Goal: Task Accomplishment & Management: Complete application form

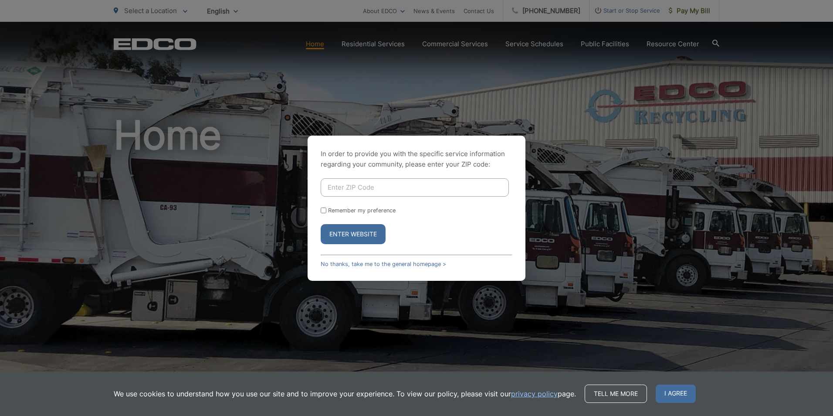
click at [343, 190] on input "Enter ZIP Code" at bounding box center [415, 187] width 188 height 18
type input "92084"
click at [354, 233] on button "Enter Website" at bounding box center [353, 234] width 65 height 20
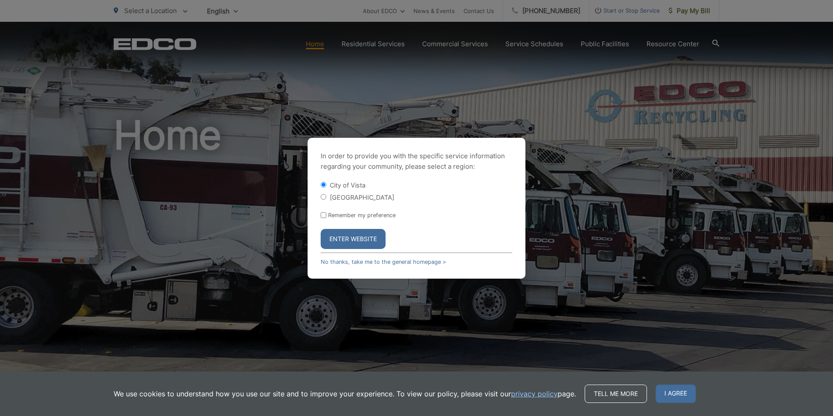
click at [358, 234] on button "Enter Website" at bounding box center [353, 239] width 65 height 20
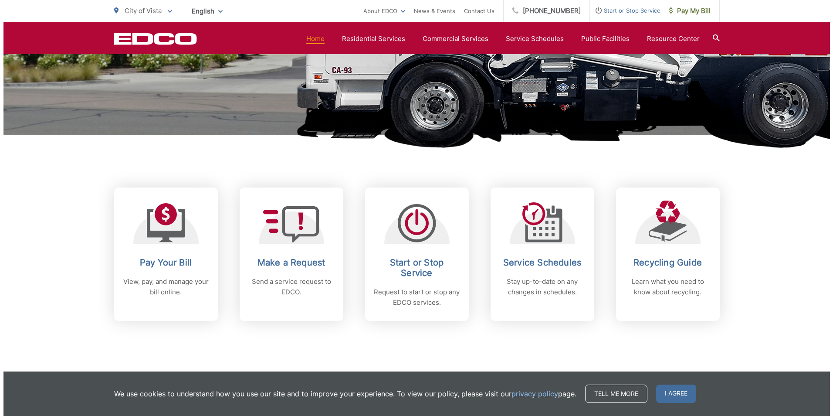
scroll to position [261, 0]
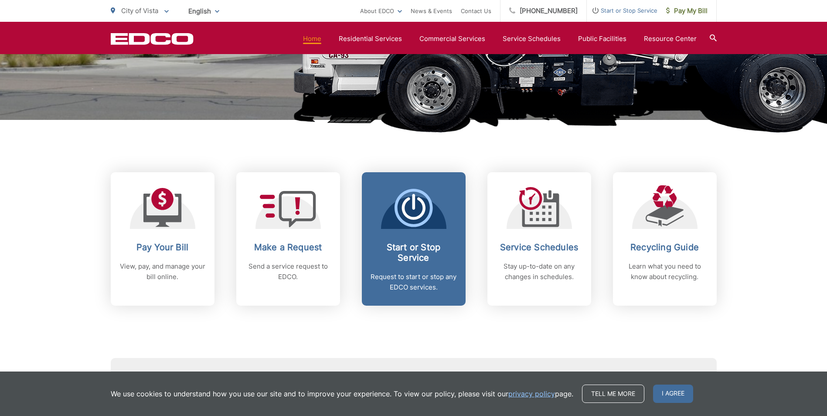
click at [412, 278] on p "Request to start or stop any EDCO services." at bounding box center [413, 281] width 86 height 21
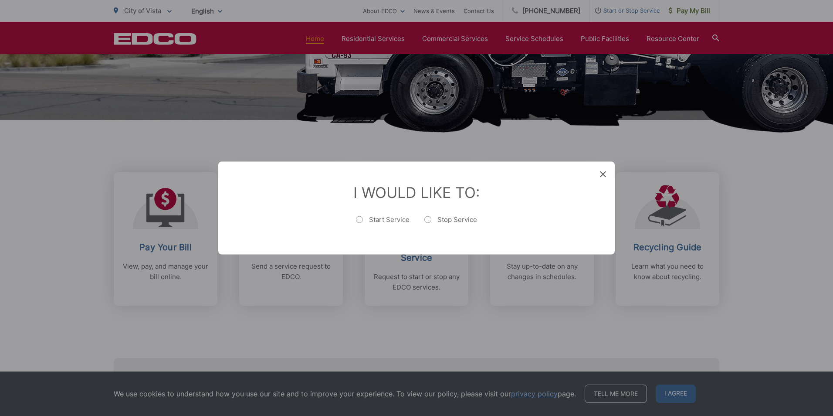
click at [427, 219] on label "Stop Service" at bounding box center [450, 223] width 53 height 17
radio input "true"
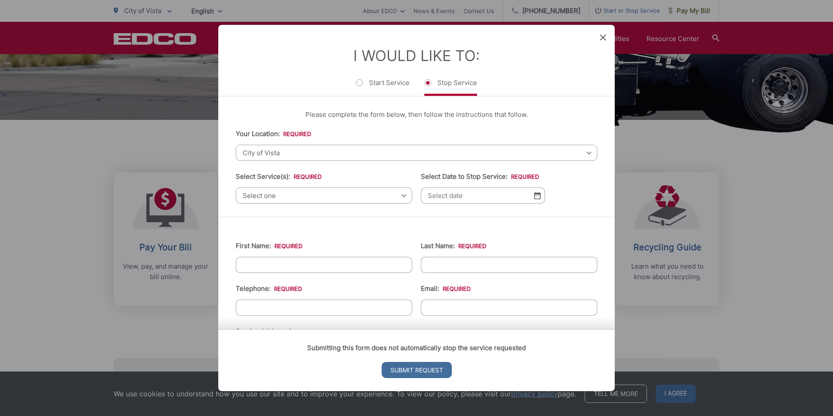
click at [399, 195] on div "Select one Select one Residential Curbside Pickup Commercial/Business Services …" at bounding box center [324, 195] width 176 height 16
click at [400, 194] on div "Select one Select one Residential Curbside Pickup Commercial/Business Services …" at bounding box center [324, 195] width 176 height 16
click at [261, 151] on span "City of Vista" at bounding box center [417, 153] width 362 height 16
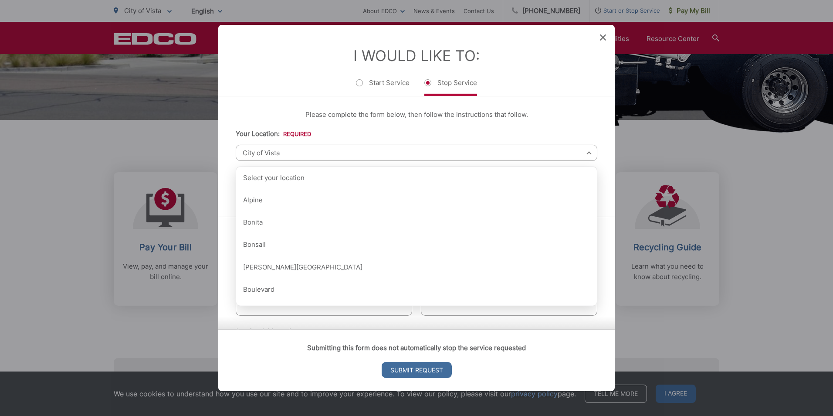
click at [261, 151] on span "City of Vista" at bounding box center [417, 153] width 362 height 16
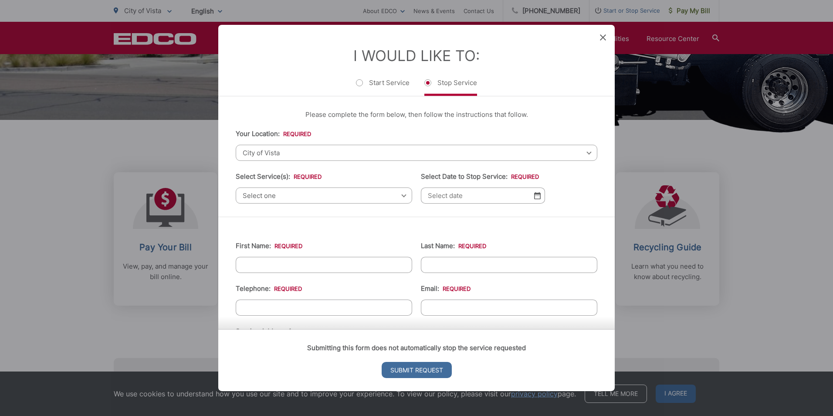
click at [262, 193] on span "Select one" at bounding box center [324, 195] width 176 height 16
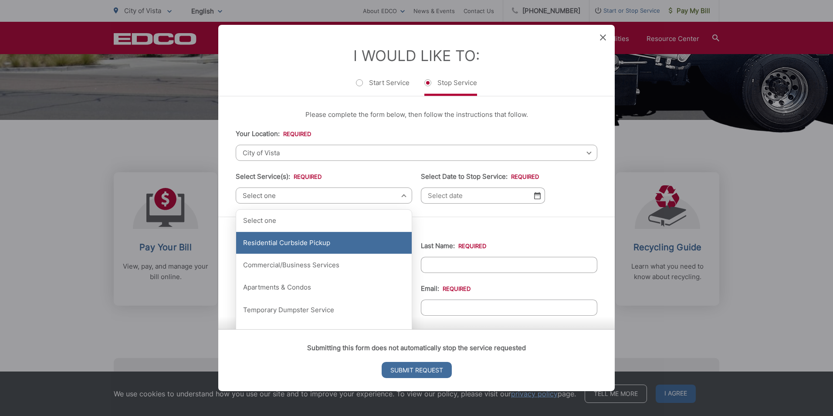
click at [285, 242] on div "Residential Curbside Pickup" at bounding box center [324, 243] width 176 height 22
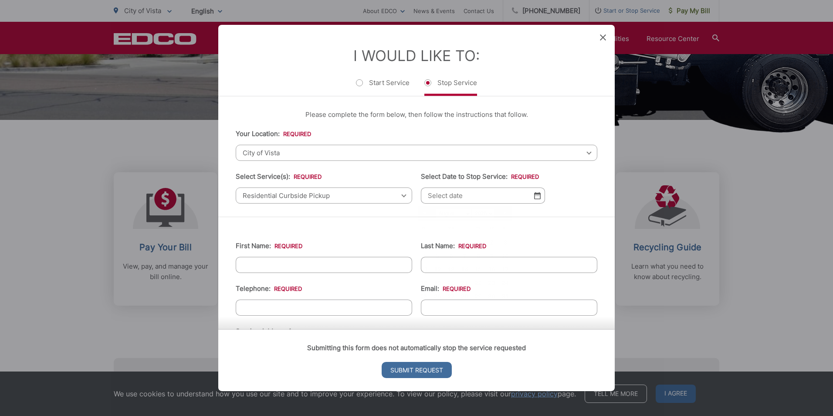
click at [454, 192] on input "Select Date to Stop Service: *" at bounding box center [483, 195] width 124 height 16
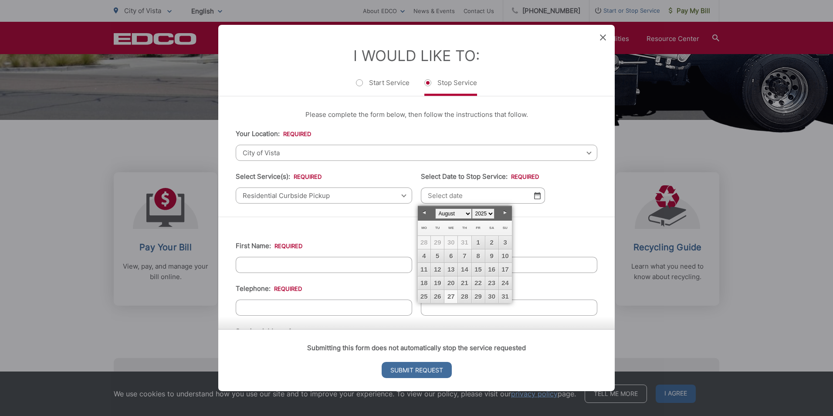
click at [456, 294] on link "27" at bounding box center [450, 296] width 13 height 13
type input "08/27/2025"
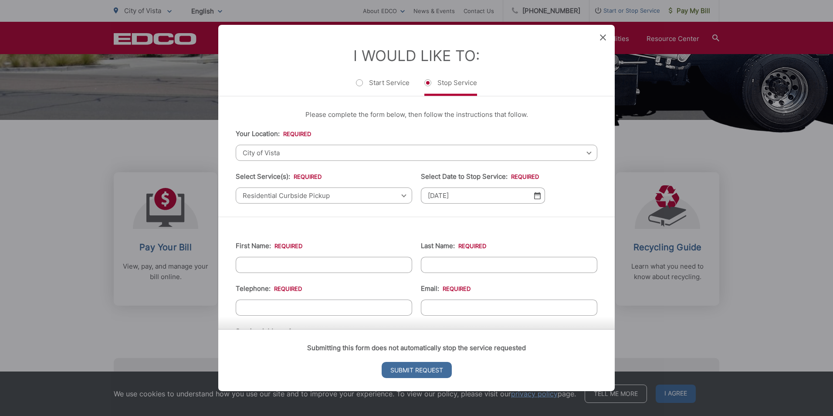
click at [298, 260] on input "First Name: *" at bounding box center [324, 265] width 176 height 16
type input "Mike"
type input "Sepulveda"
type input "7604973004"
type input "mdsmt@cox.net"
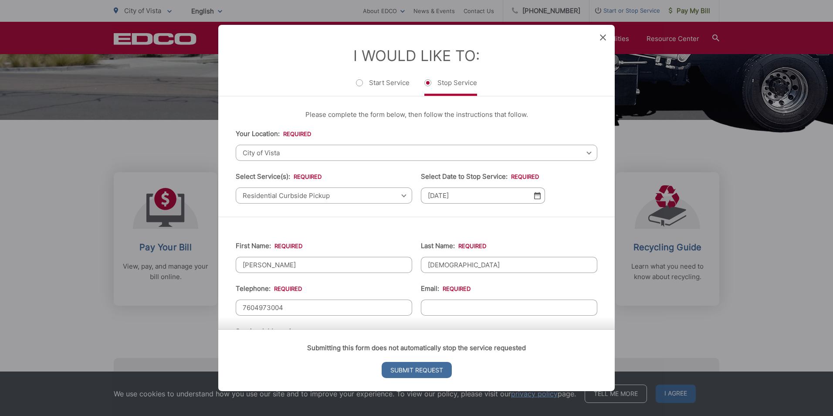
type input "Vista"
type input "92084"
type input "(760) 497-3004"
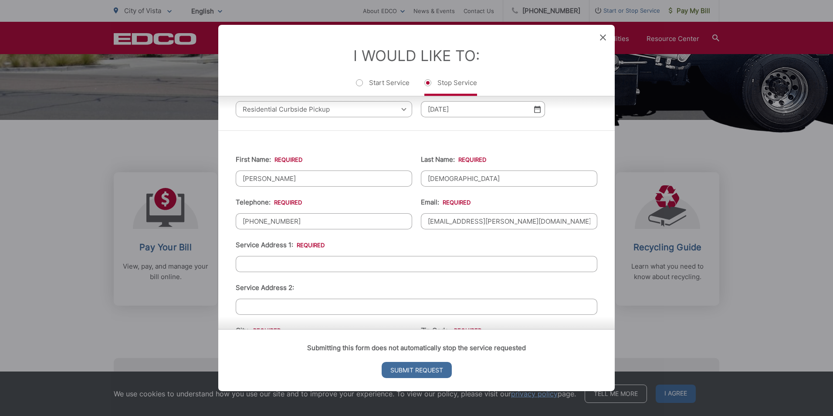
scroll to position [87, 0]
type input "Mike"
click at [296, 261] on input "Service Address 1: *" at bounding box center [417, 263] width 362 height 16
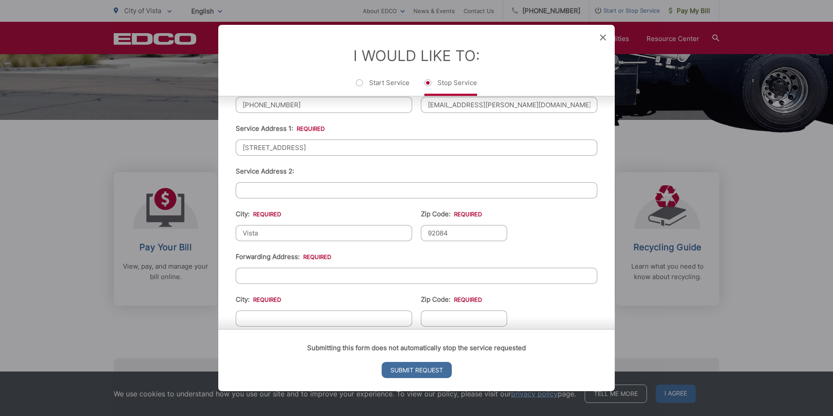
scroll to position [218, 0]
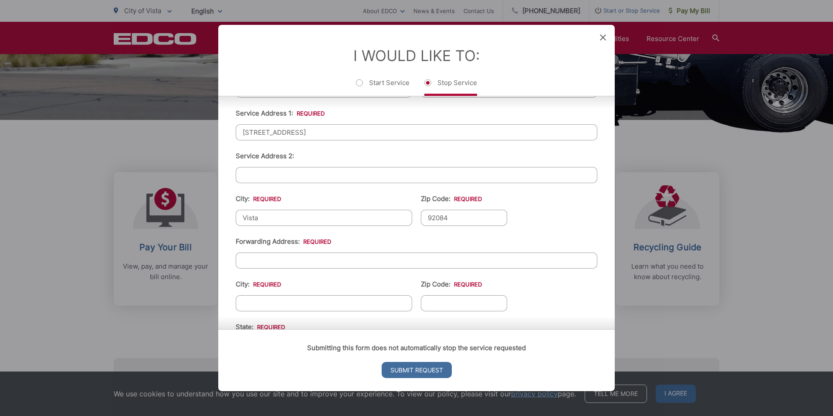
type input "1130 Sugarbush Drive"
click at [302, 262] on input "Forwarding Address: *" at bounding box center [417, 260] width 362 height 16
type input "2117 Kings Forest Lane"
click at [295, 302] on input "City: *" at bounding box center [324, 303] width 176 height 16
type input "Flower Mound"
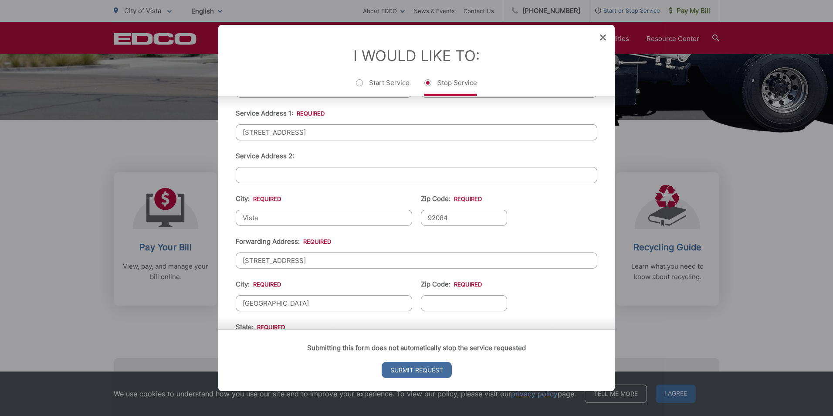
type input "75028"
type input "Texas"
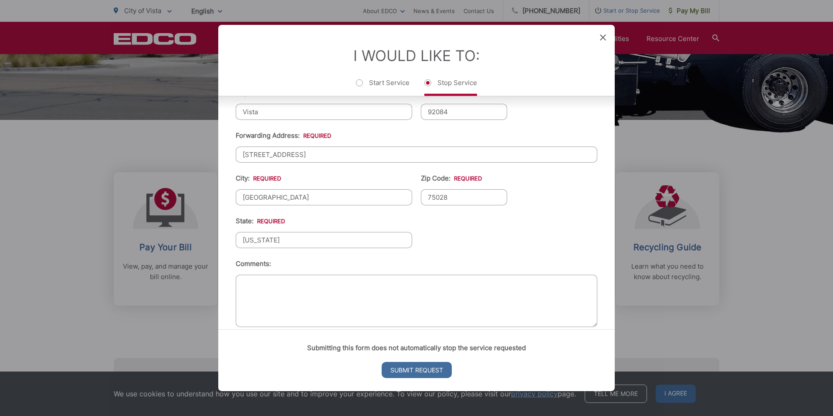
scroll to position [338, 0]
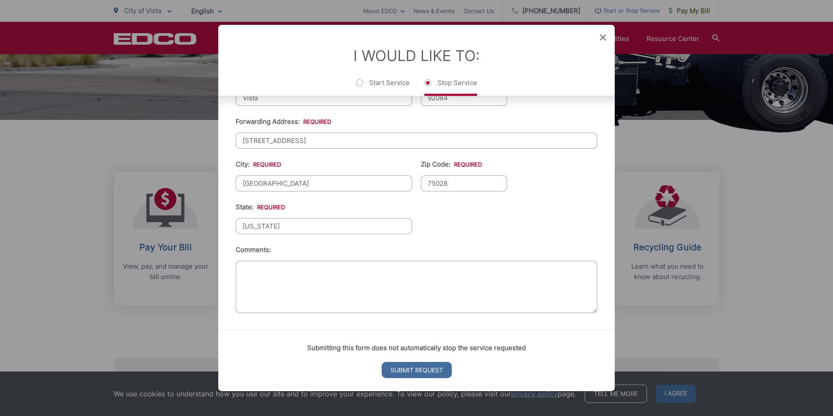
click at [241, 288] on textarea "Comments:" at bounding box center [417, 287] width 362 height 52
click at [331, 271] on textarea "Last Day of Trash Pick-up" at bounding box center [417, 287] width 362 height 52
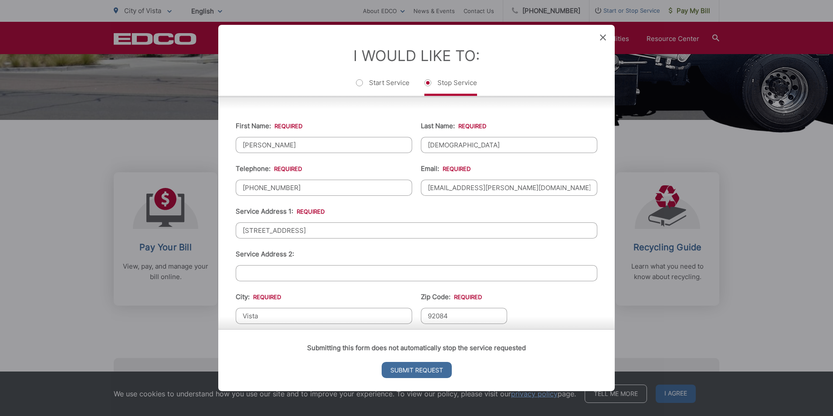
scroll to position [0, 0]
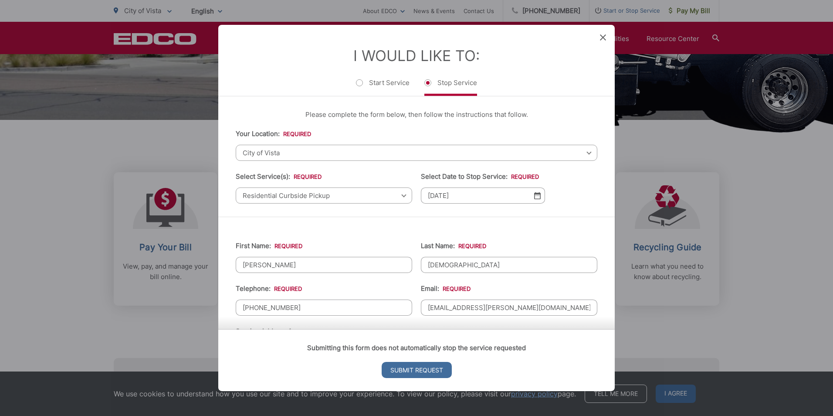
click at [604, 36] on icon at bounding box center [603, 37] width 6 height 6
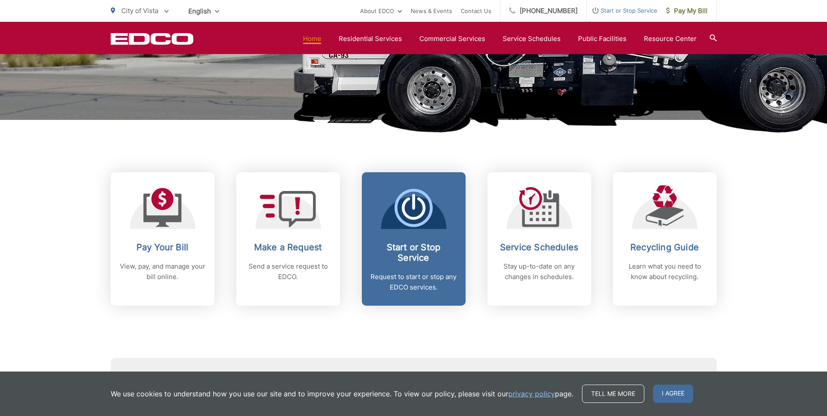
click at [411, 257] on h2 "Start or Stop Service" at bounding box center [413, 252] width 86 height 21
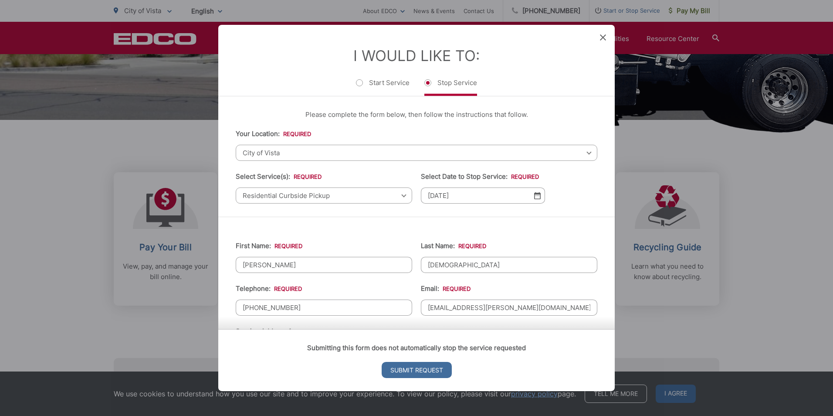
click at [401, 197] on span "Residential Curbside Pickup" at bounding box center [324, 195] width 176 height 16
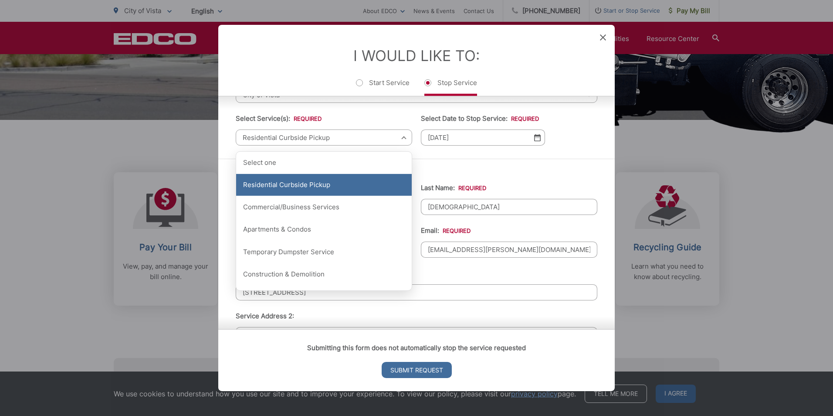
scroll to position [44, 0]
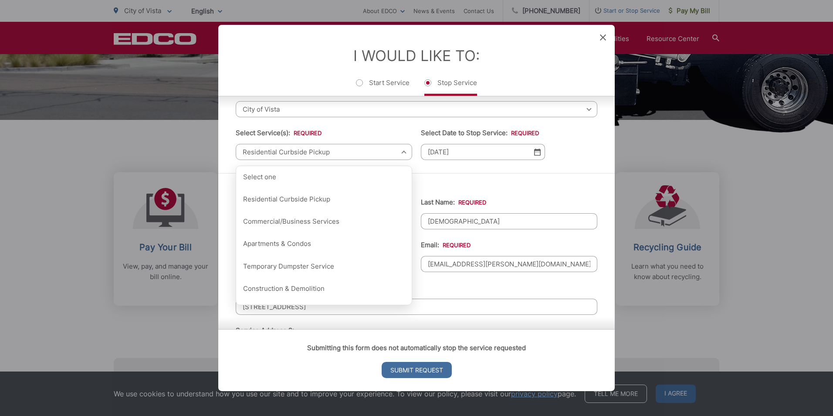
click at [539, 176] on div "First Name: * Mike Last Name: * Sepulveda Telephone: * (760) 497-3004 Email: * …" at bounding box center [416, 398] width 397 height 450
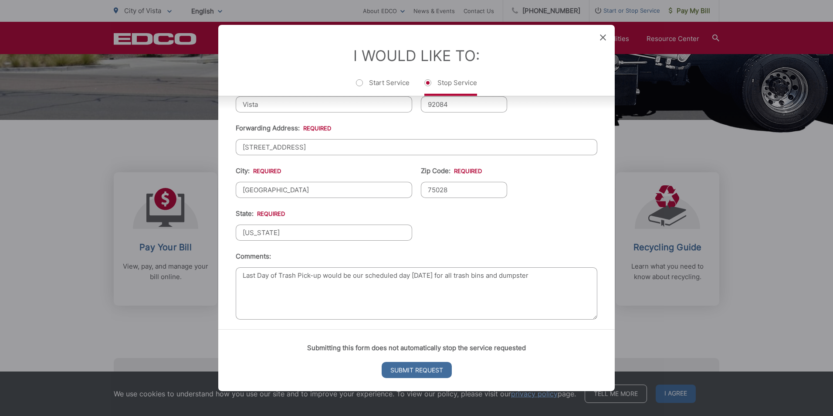
scroll to position [338, 0]
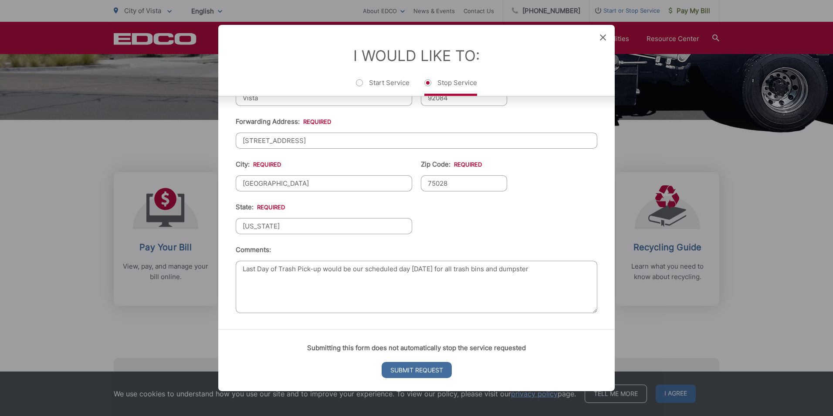
click at [579, 269] on textarea "Last Day of Trash Pick-up would be our scheduled day Wednesday August 27 for al…" at bounding box center [417, 287] width 362 height 52
click at [532, 269] on textarea "Last Day of Trash Pick-up would be our scheduled day Wednesday August 27 for al…" at bounding box center [417, 287] width 362 height 52
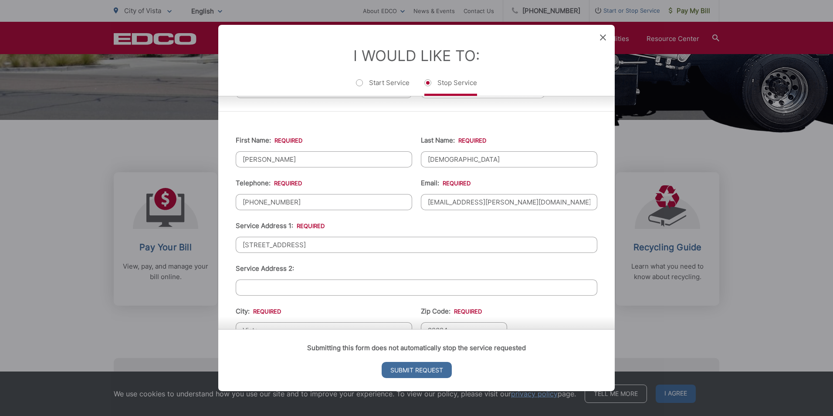
scroll to position [131, 0]
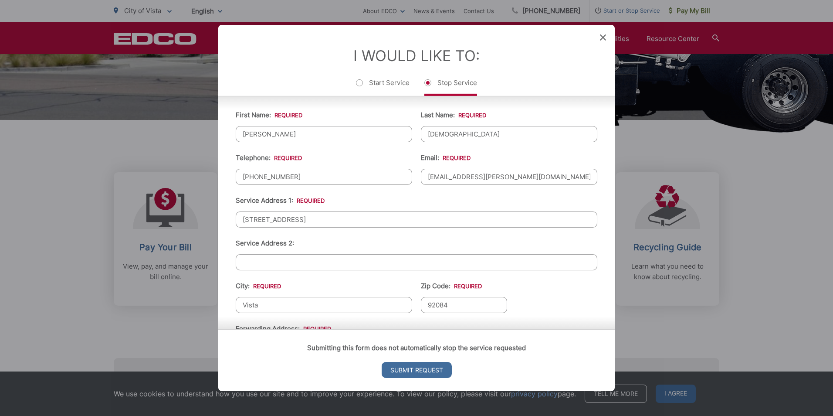
type textarea "Last Day of Trash Pick-up would be our scheduled day Wednesday August 27 for al…"
click at [297, 177] on input "(760) 497-3004" at bounding box center [324, 177] width 176 height 16
type input "(760) 497-2516"
click at [360, 201] on li "Service Address 1: * 1130 Sugarbush Drive" at bounding box center [417, 211] width 362 height 32
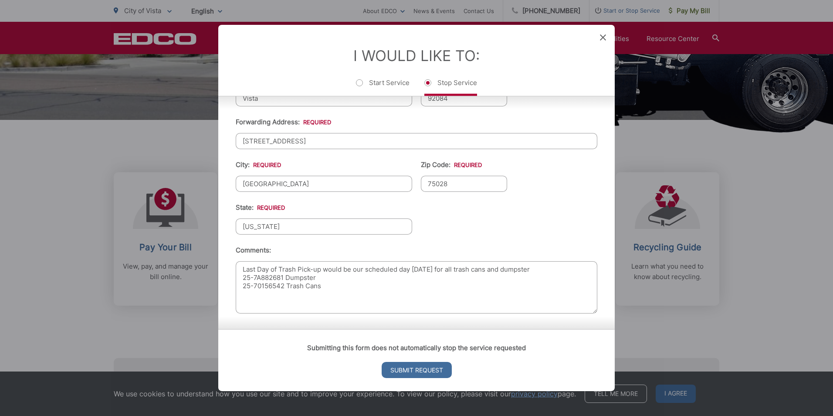
scroll to position [338, 0]
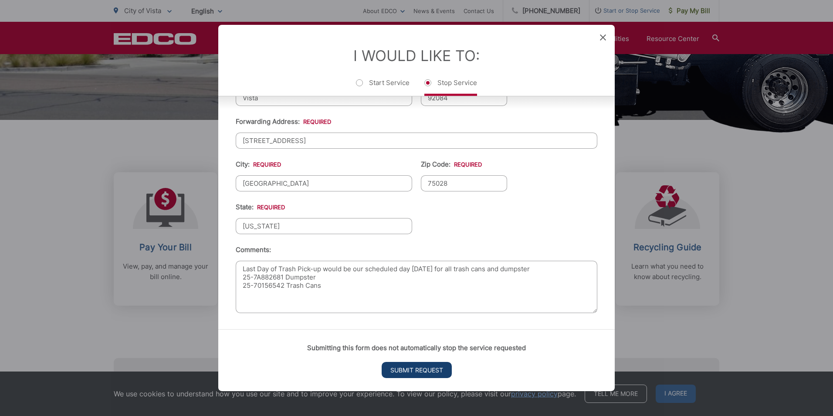
click at [413, 372] on input "Submit Request" at bounding box center [417, 370] width 70 height 16
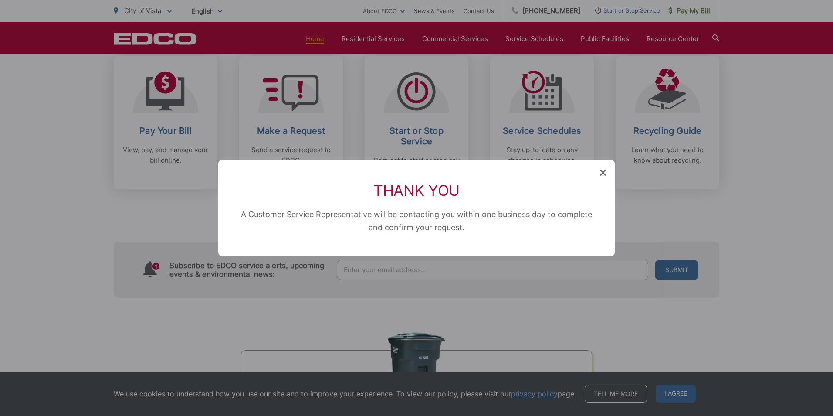
scroll to position [0, 0]
click at [603, 171] on icon at bounding box center [603, 173] width 6 height 6
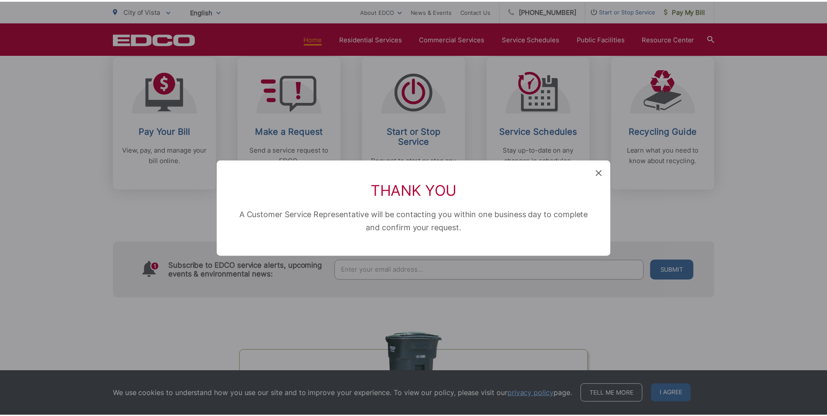
scroll to position [261, 0]
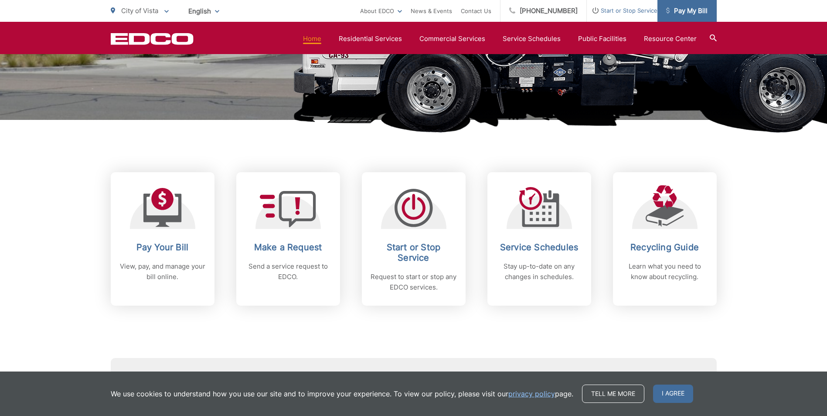
click at [678, 13] on span "Pay My Bill" at bounding box center [686, 11] width 41 height 10
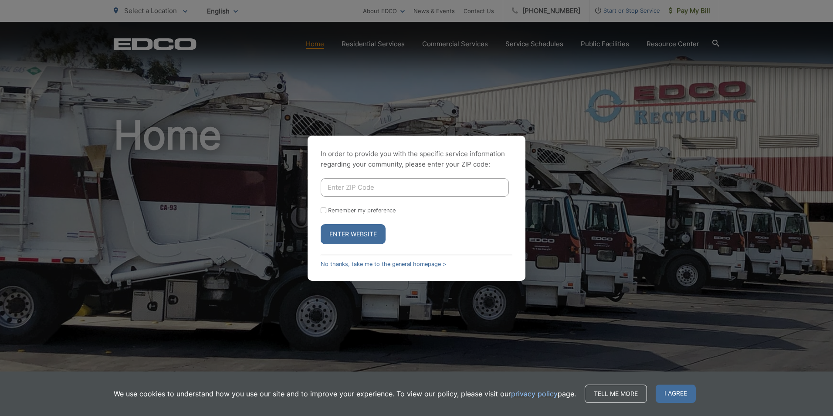
click at [376, 189] on input "Enter ZIP Code" at bounding box center [415, 187] width 188 height 18
type input "92084"
click at [363, 235] on button "Enter Website" at bounding box center [353, 234] width 65 height 20
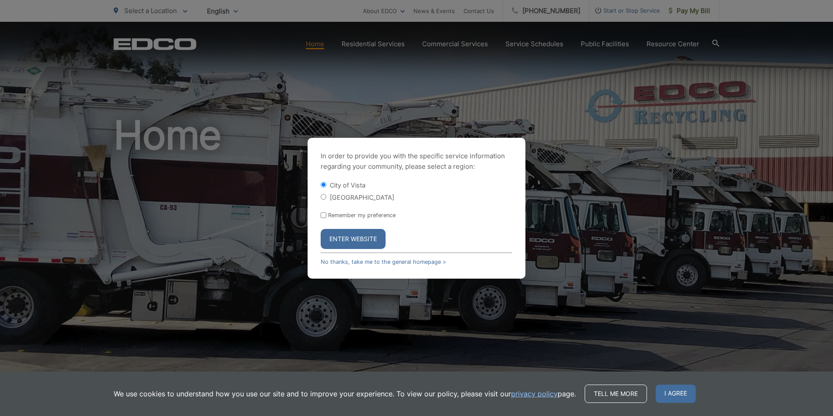
click at [363, 235] on button "Enter Website" at bounding box center [353, 239] width 65 height 20
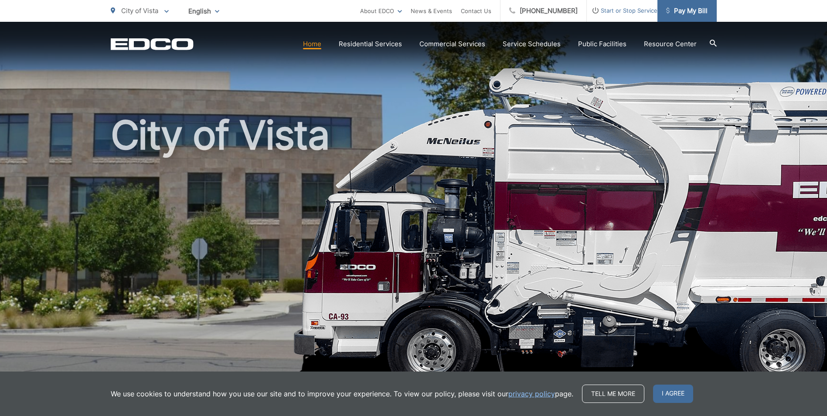
click at [684, 9] on span "Pay My Bill" at bounding box center [686, 11] width 41 height 10
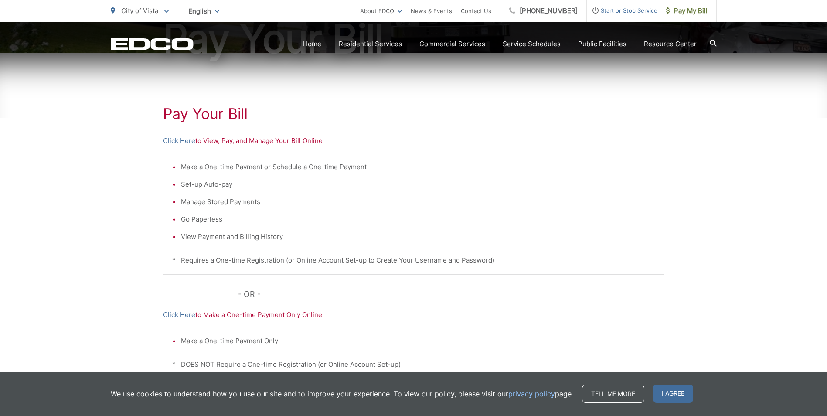
scroll to position [131, 0]
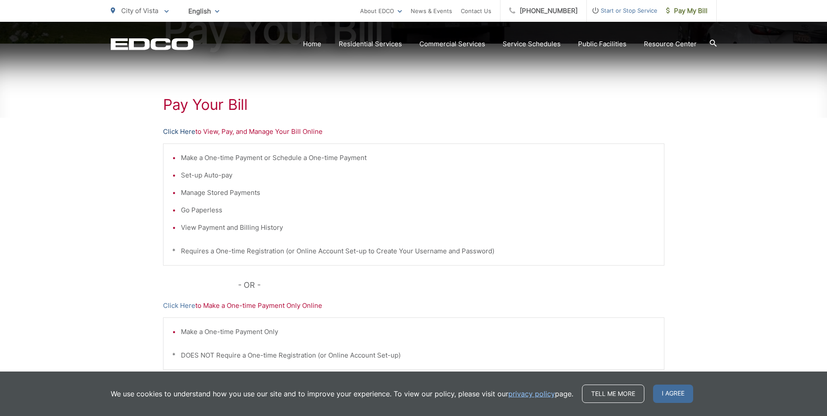
click at [181, 129] on link "Click Here" at bounding box center [179, 131] width 32 height 10
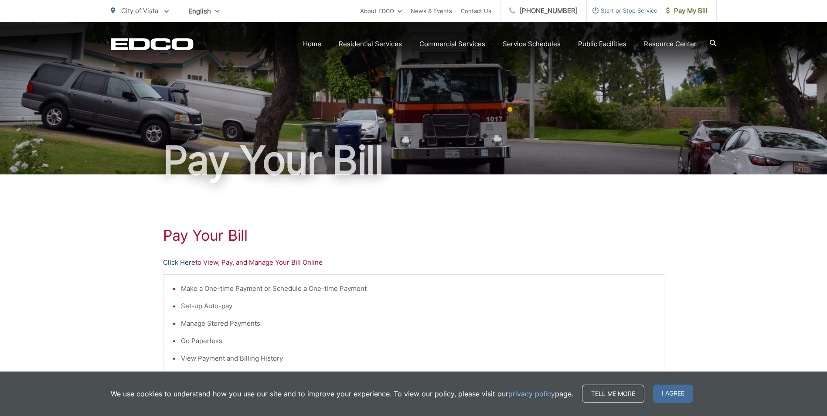
click at [173, 261] on link "Click Here" at bounding box center [179, 262] width 32 height 10
